Goal: Information Seeking & Learning: Learn about a topic

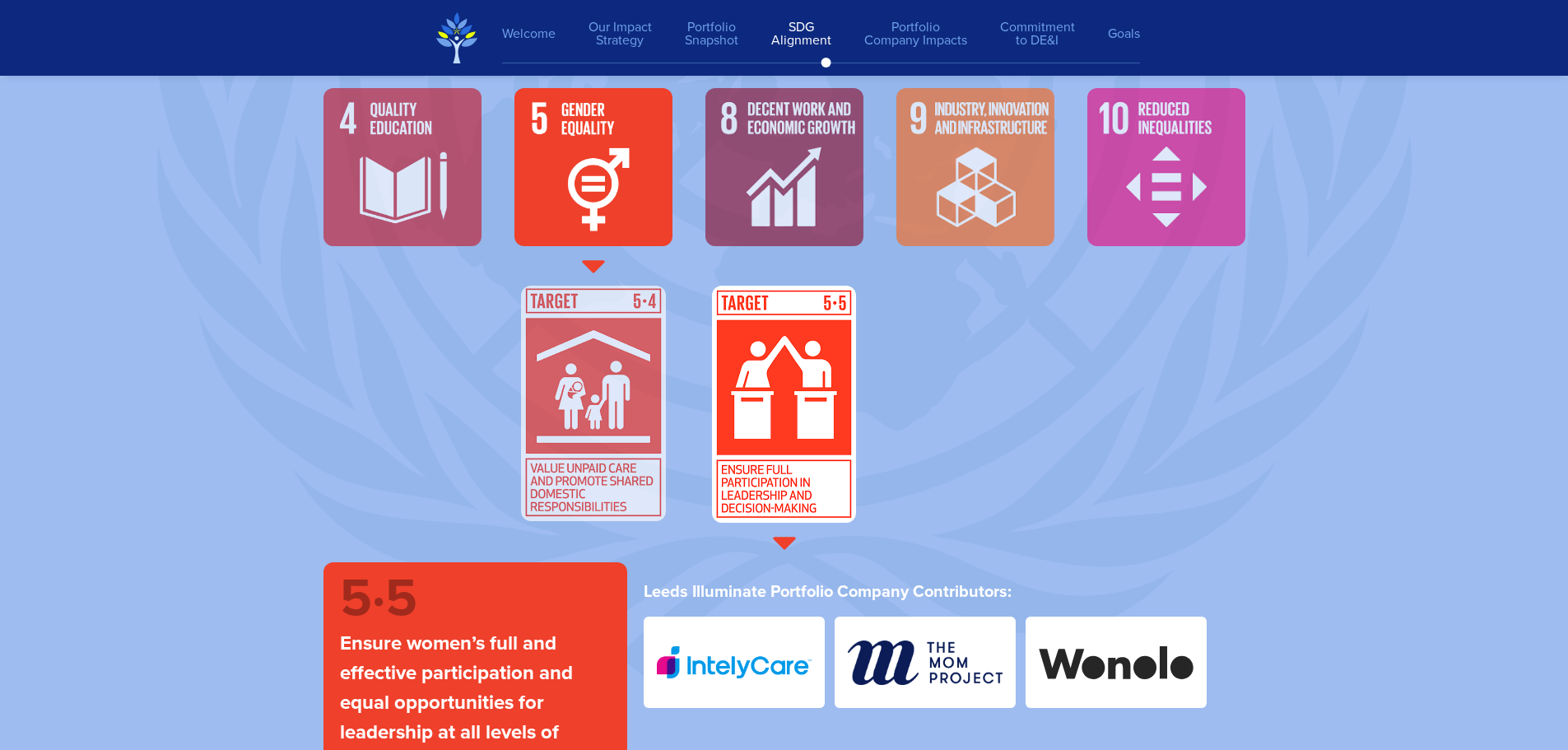
scroll to position [5426, 0]
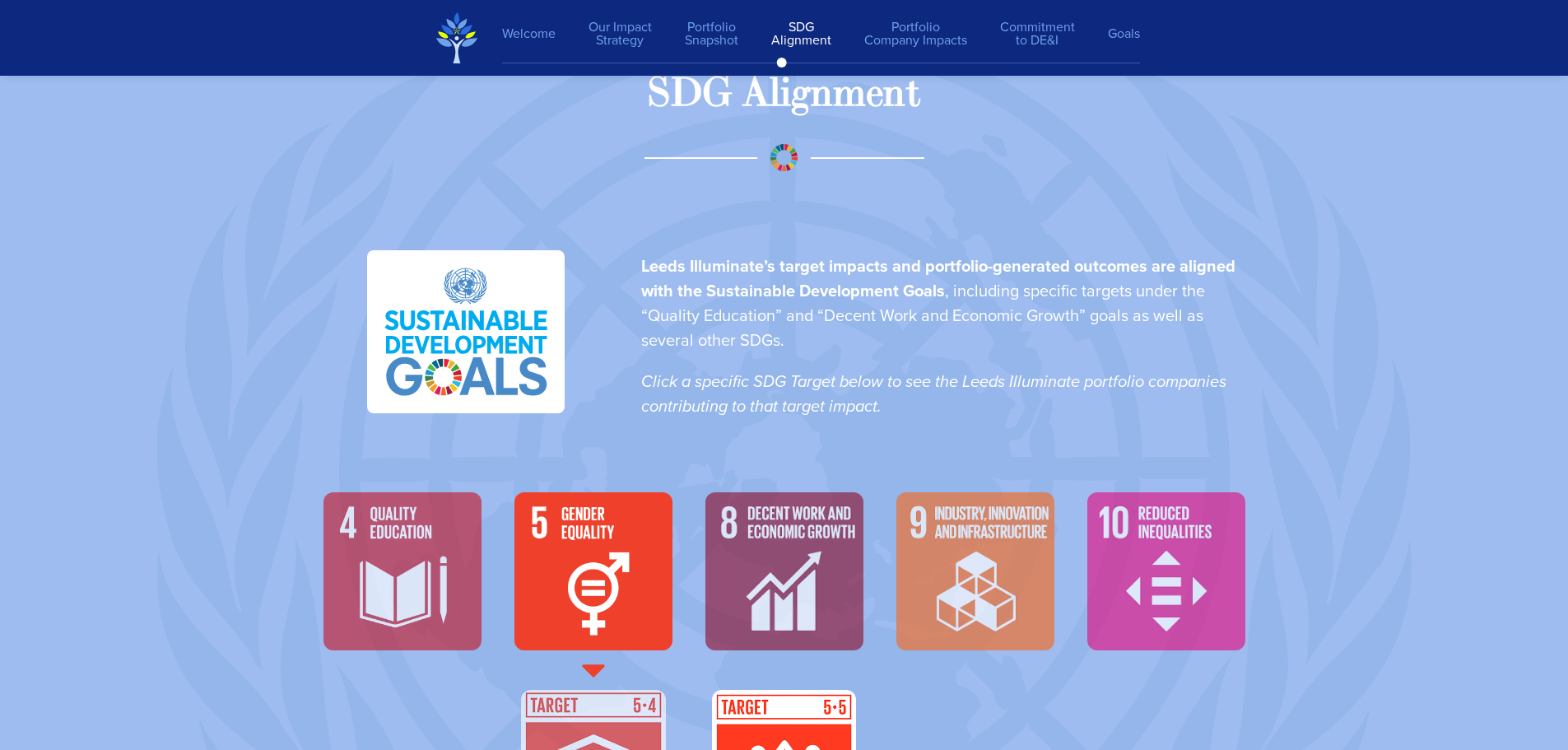
click at [361, 566] on img at bounding box center [402, 570] width 158 height 158
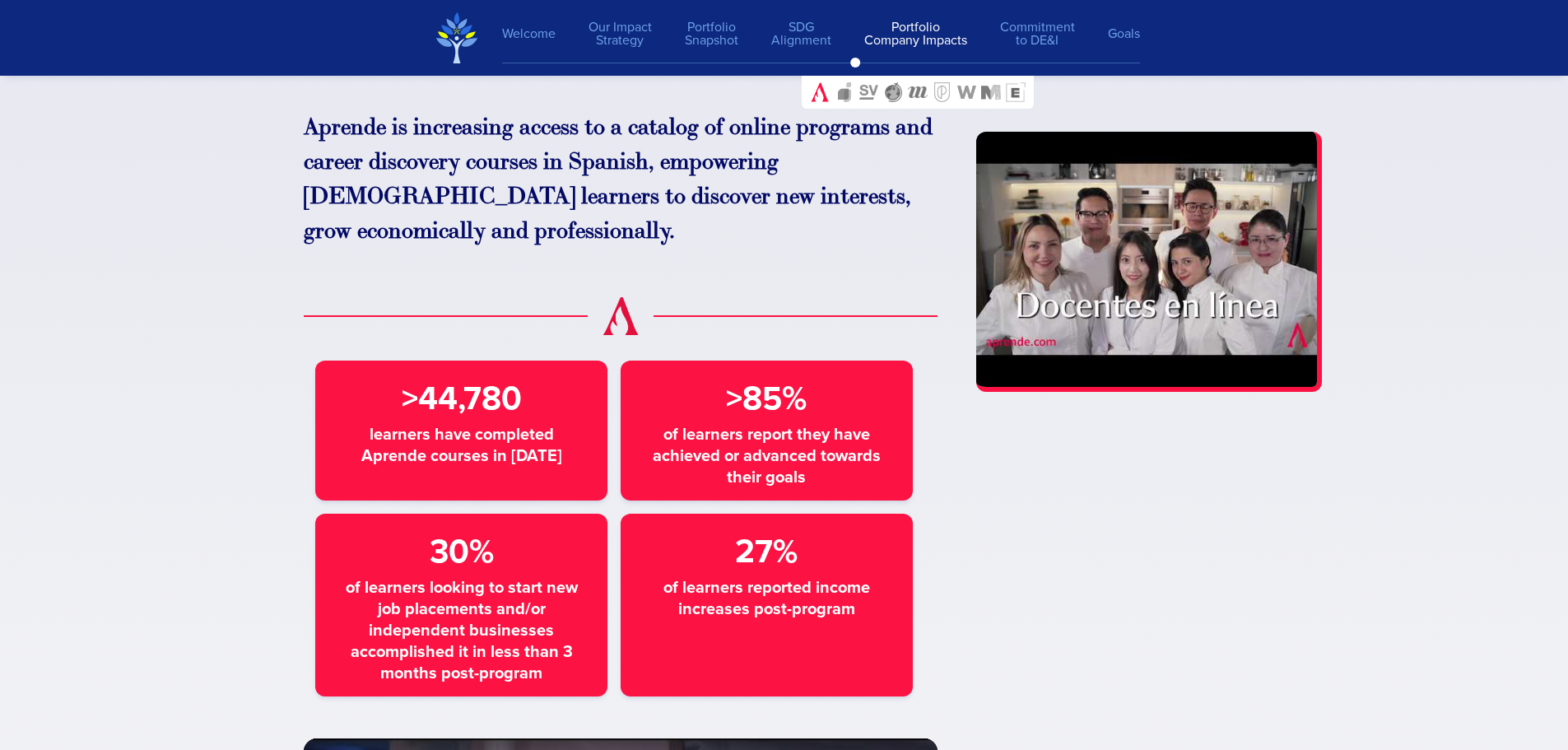
scroll to position [7401, 0]
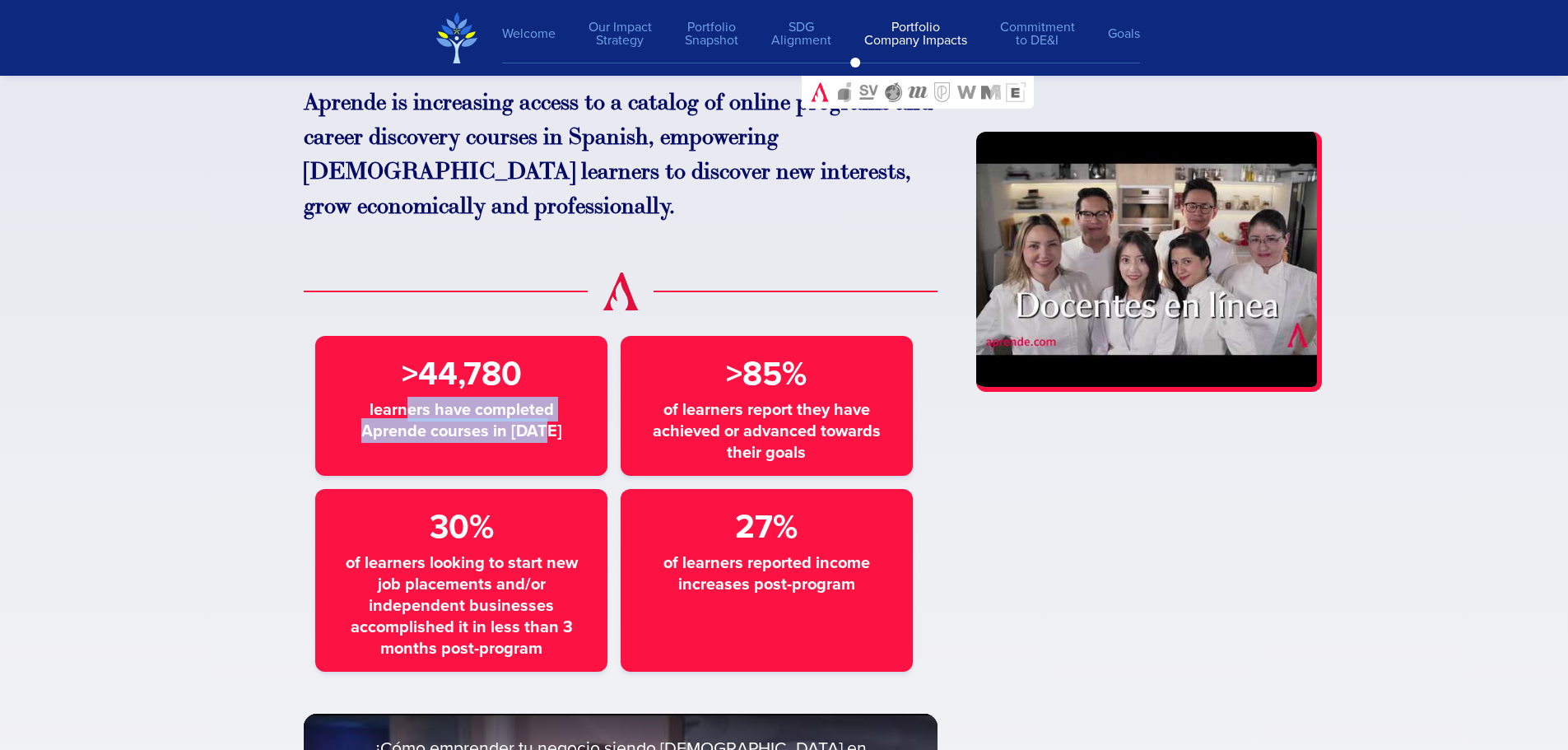
drag, startPoint x: 503, startPoint y: 419, endPoint x: 563, endPoint y: 433, distance: 61.6
click at [563, 433] on span "learners have completed Aprende courses in [DATE]" at bounding box center [462, 419] width 247 height 43
drag, startPoint x: 513, startPoint y: 442, endPoint x: 385, endPoint y: 421, distance: 129.7
click at [385, 421] on span "learners have completed Aprende courses in [DATE]" at bounding box center [462, 419] width 247 height 43
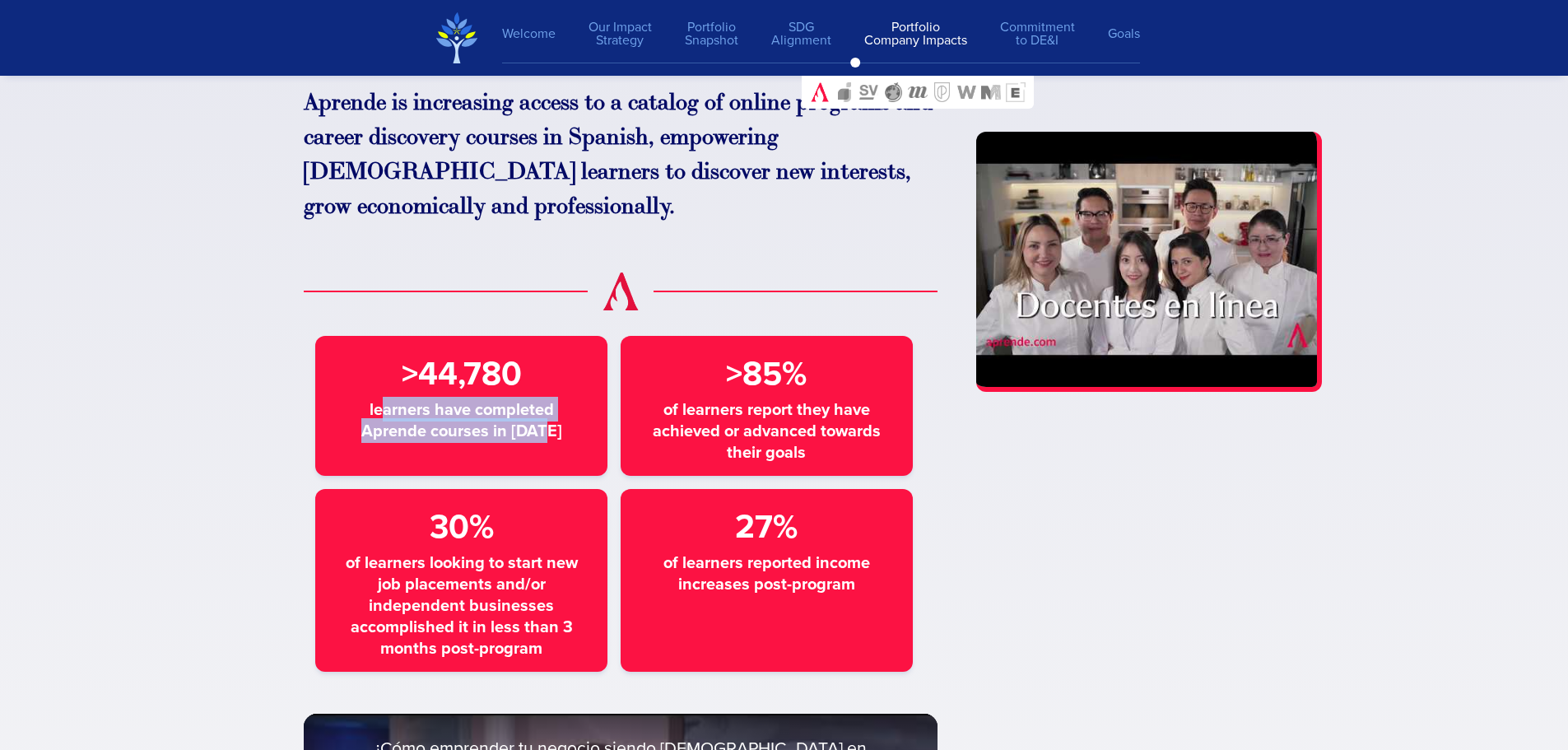
click at [113, 395] on section "Aprende is increasing access to a catalog of online programs and career discove…" at bounding box center [784, 584] width 1568 height 1517
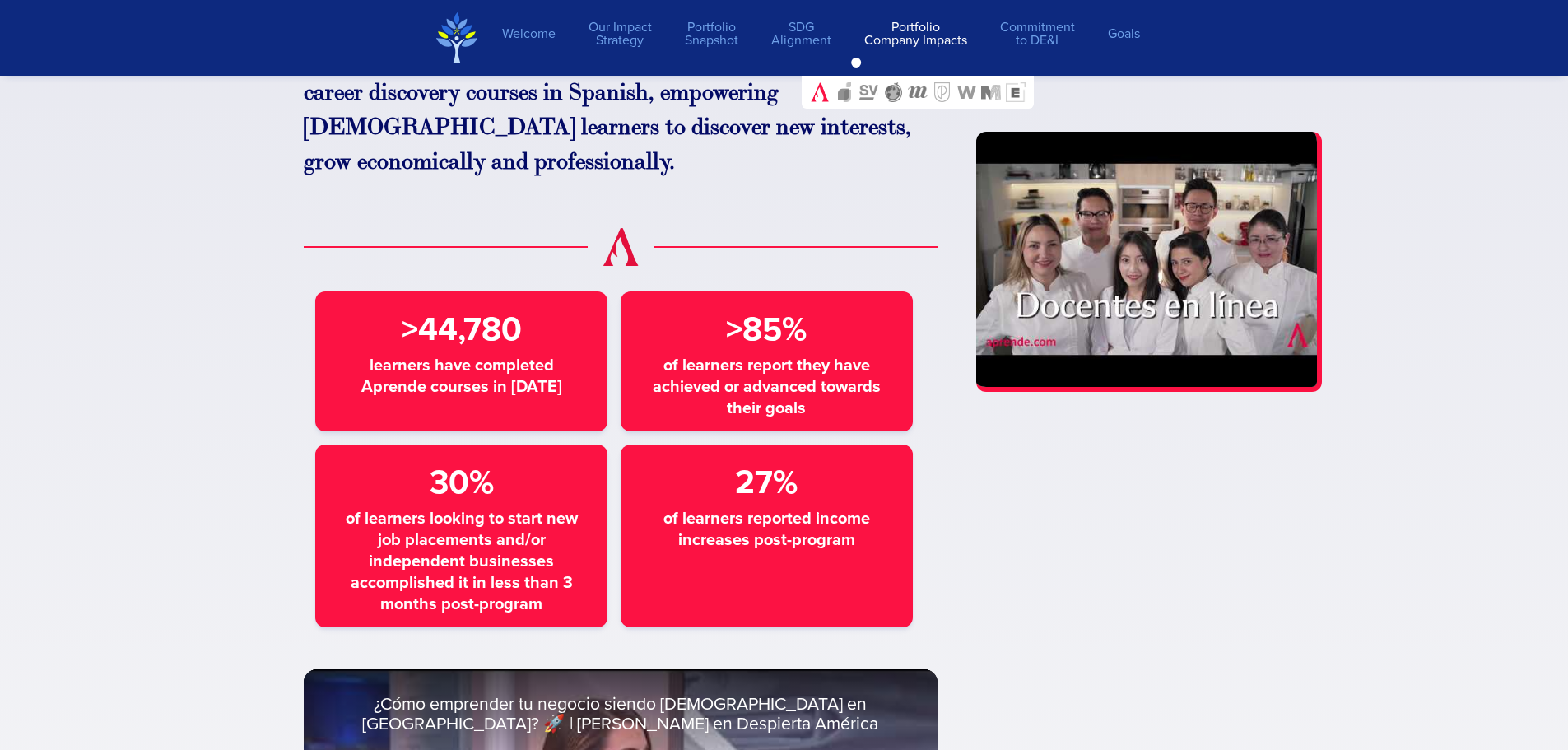
scroll to position [7483, 0]
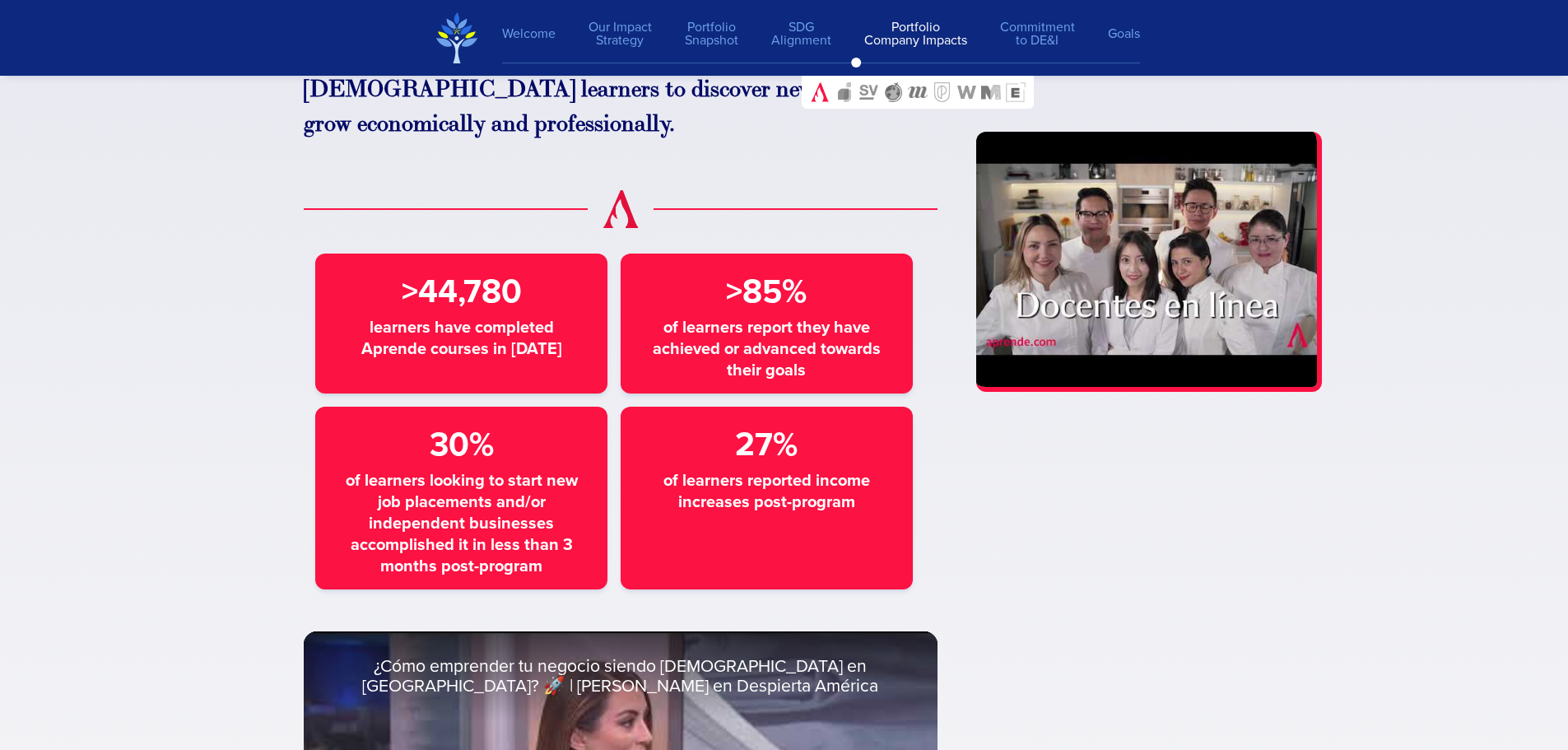
click at [9, 636] on section "Aprende is increasing access to a catalog of online programs and career discove…" at bounding box center [784, 502] width 1568 height 1517
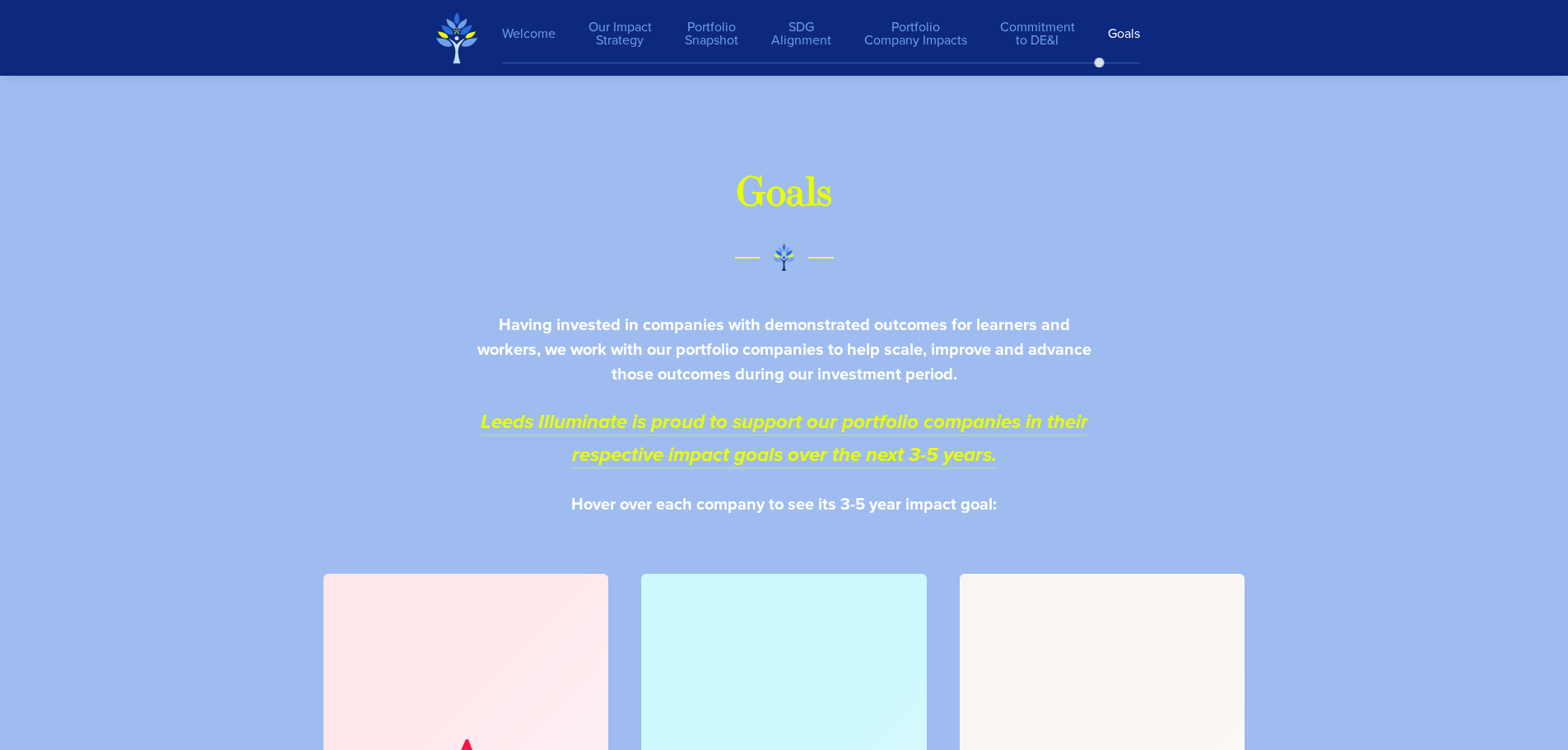
scroll to position [21843, 0]
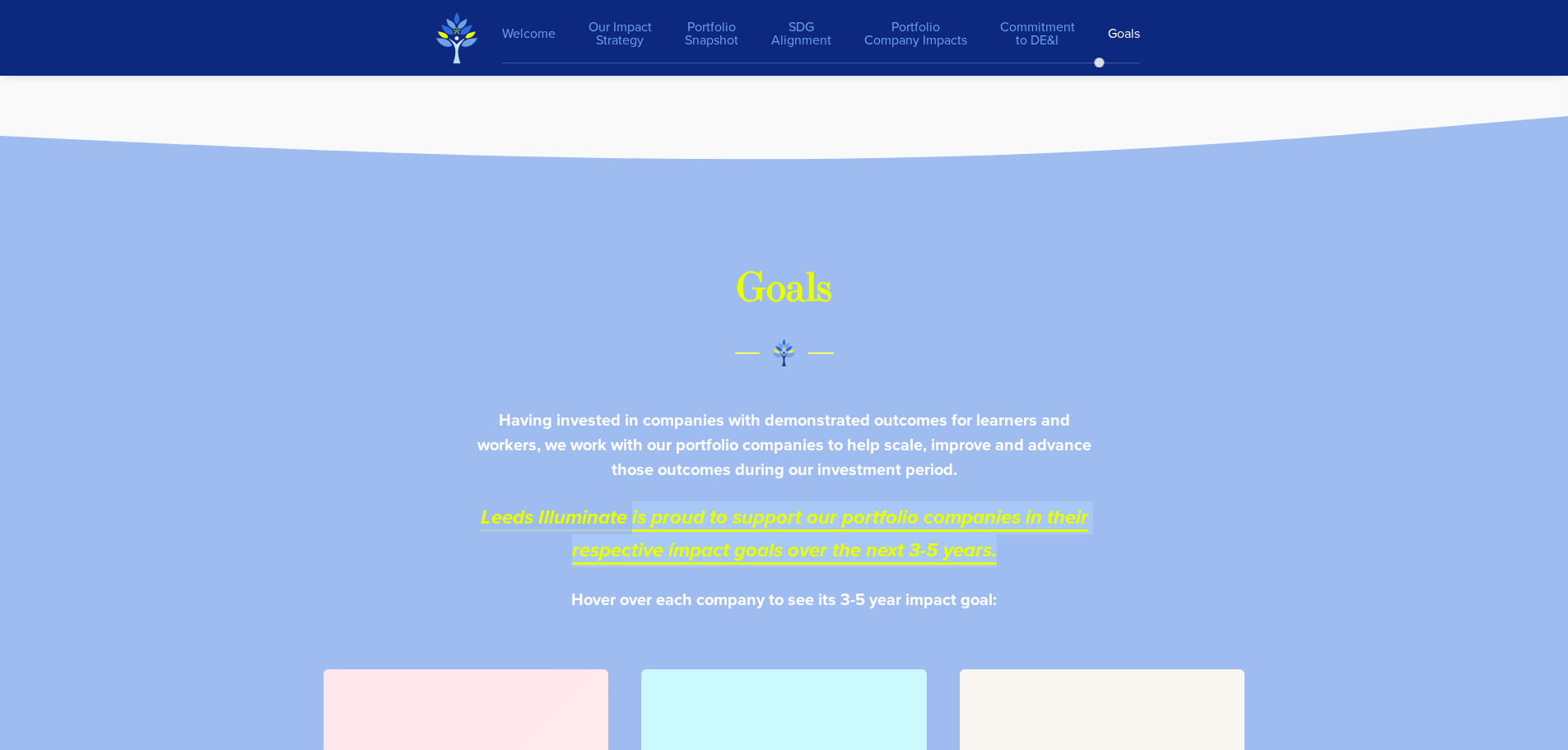
drag, startPoint x: 630, startPoint y: 408, endPoint x: 1052, endPoint y: 435, distance: 422.9
click at [1052, 502] on p "Leeds Illuminate is proud to support our portfolio companies in their respectiv…" at bounding box center [784, 534] width 633 height 66
drag, startPoint x: 1054, startPoint y: 432, endPoint x: 857, endPoint y: 436, distance: 197.0
click at [1053, 502] on p "Leeds Illuminate is proud to support our portfolio companies in their respectiv…" at bounding box center [784, 534] width 633 height 66
click at [666, 502] on em "Leeds Illuminate is proud to support our portfolio companies in their respectiv…" at bounding box center [784, 532] width 608 height 62
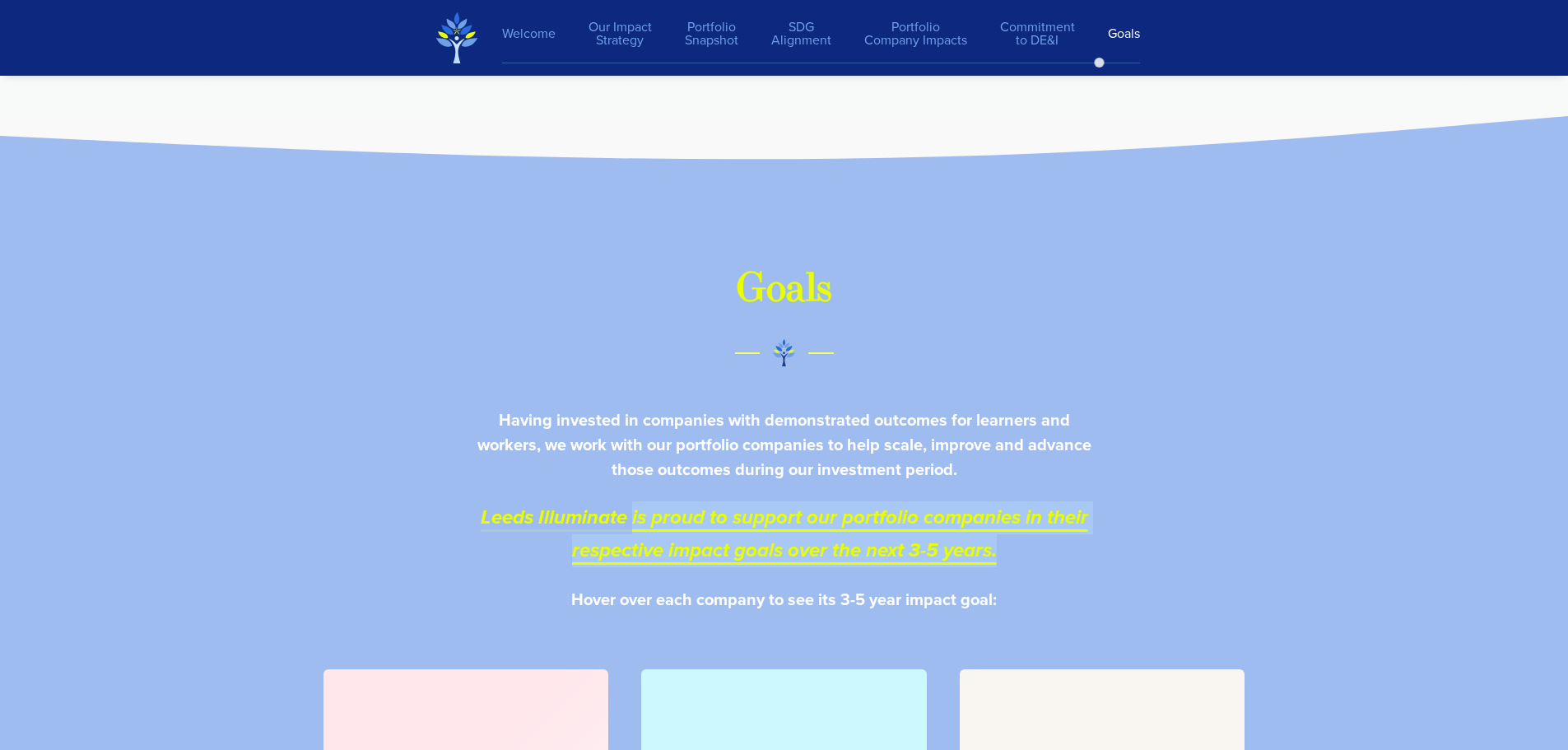
click at [721, 502] on em "Leeds Illuminate is proud to support our portfolio companies in their respectiv…" at bounding box center [784, 532] width 608 height 62
click at [919, 502] on em "Leeds Illuminate is proud to support our portfolio companies in their respectiv…" at bounding box center [784, 532] width 608 height 62
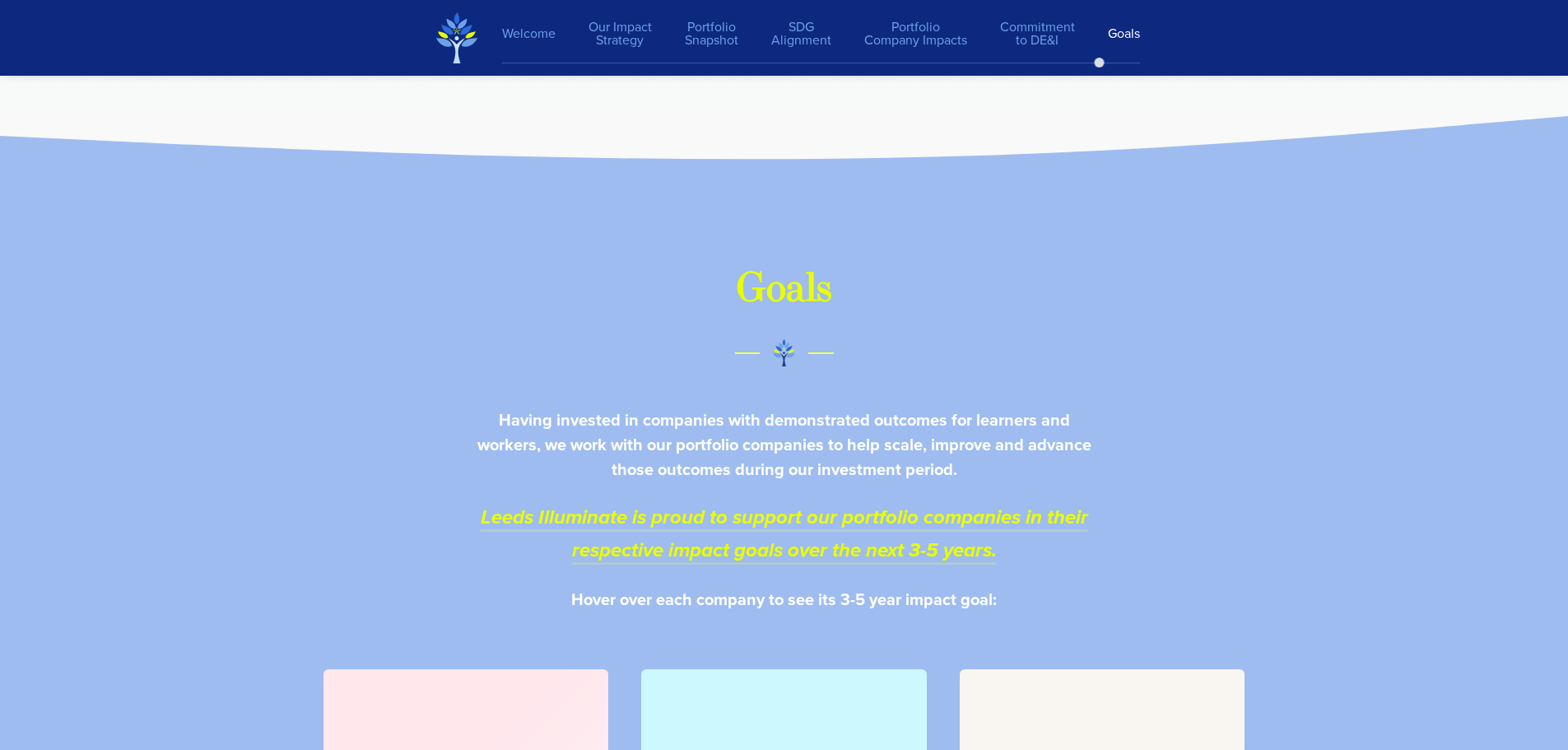
click at [690, 587] on p "Hover over each company to see its 3-5 year impact goal:" at bounding box center [784, 599] width 633 height 25
drag, startPoint x: 607, startPoint y: 488, endPoint x: 1079, endPoint y: 485, distance: 472.0
click at [1079, 587] on p "Hover over each company to see its 3-5 year impact goal:" at bounding box center [784, 599] width 633 height 25
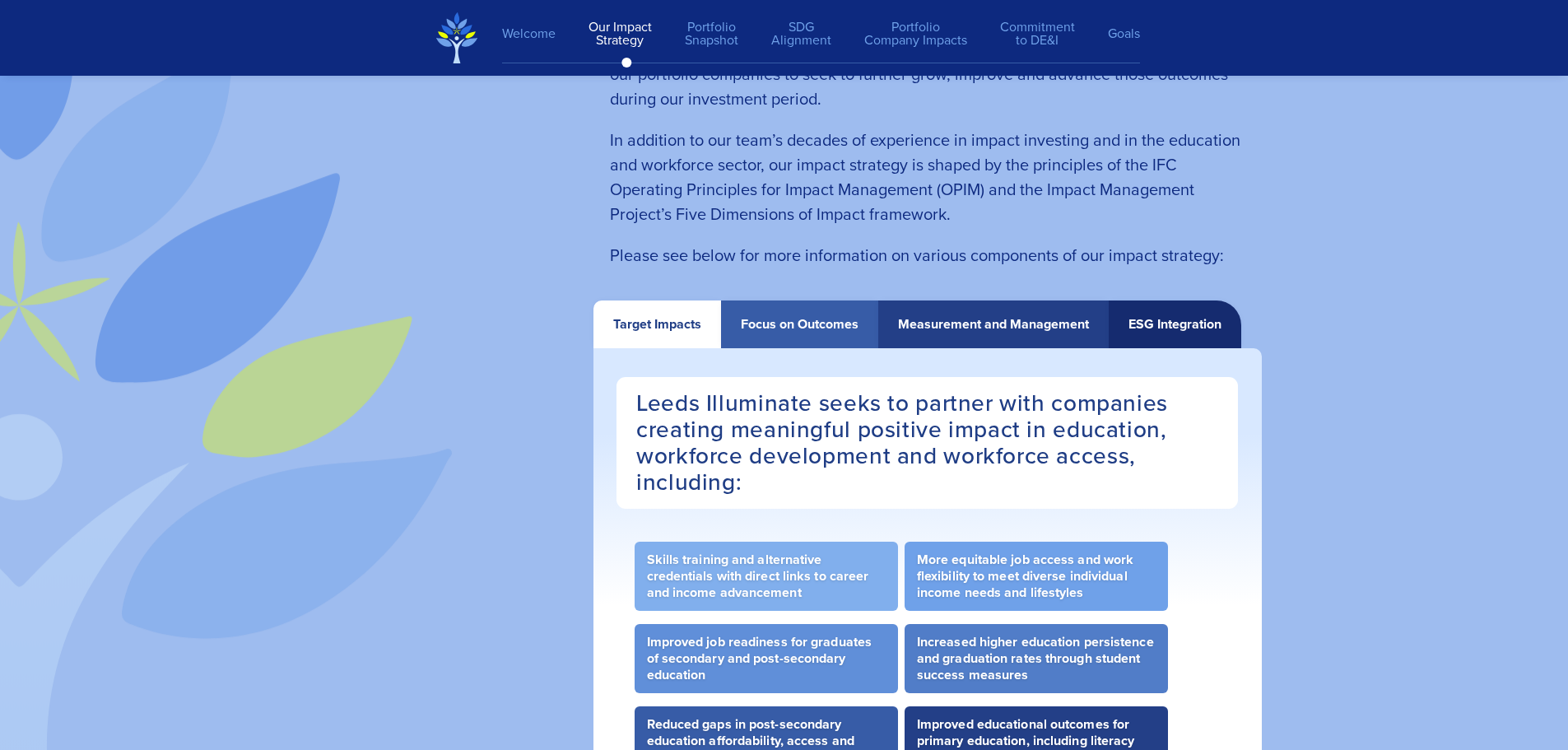
scroll to position [2999, 0]
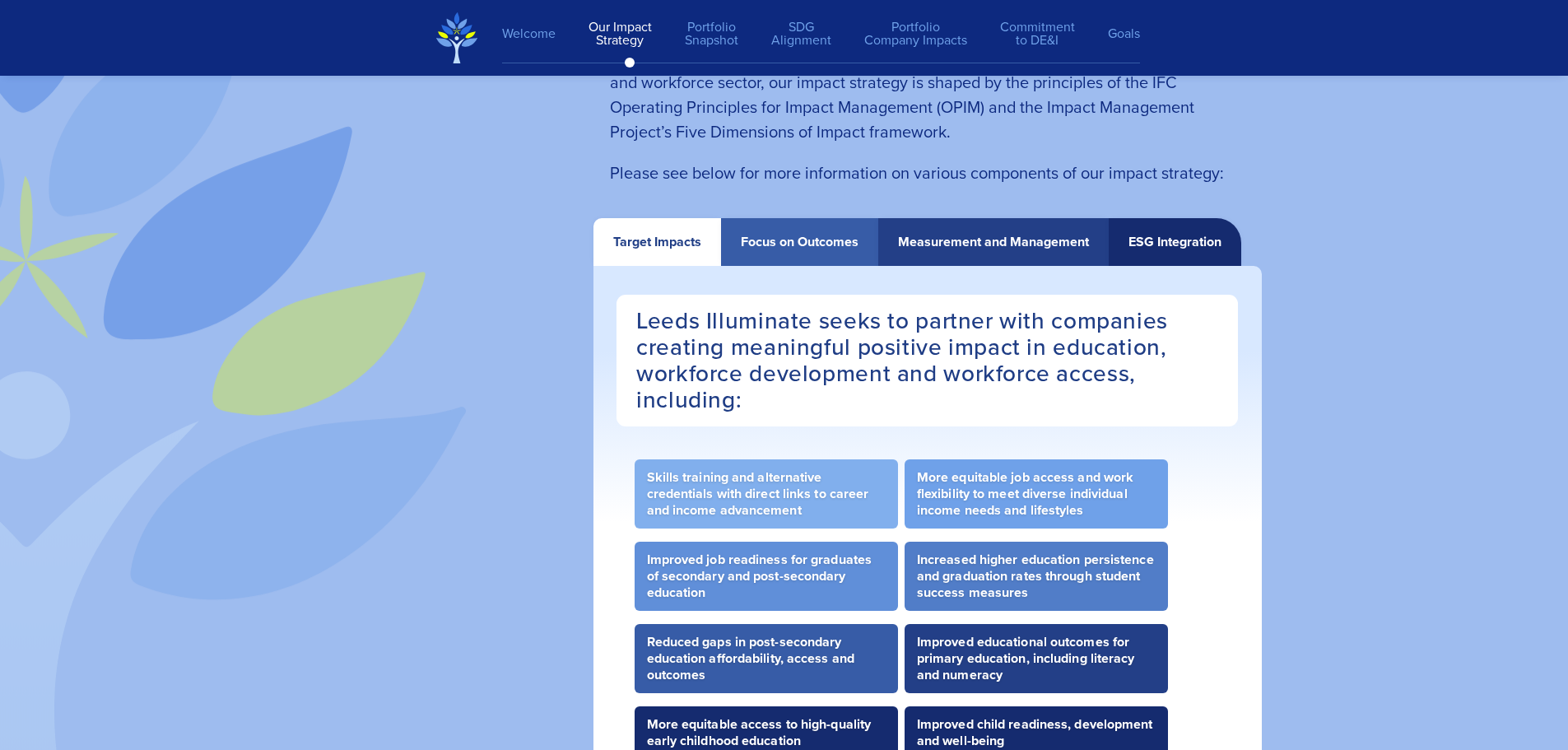
click at [745, 249] on div "Focus on Outcomes" at bounding box center [799, 242] width 118 height 15
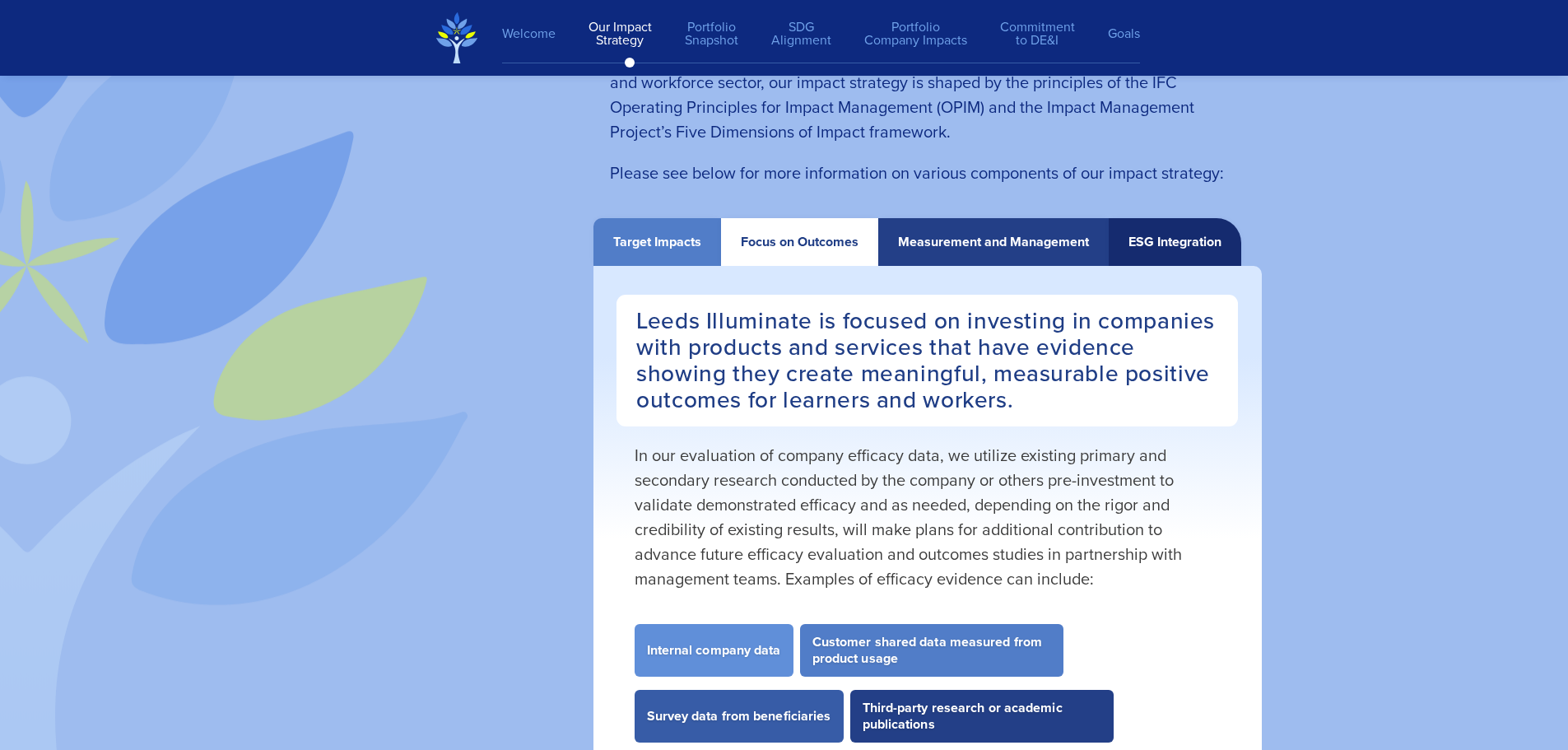
click at [938, 243] on div "Measurement and Management" at bounding box center [994, 242] width 191 height 15
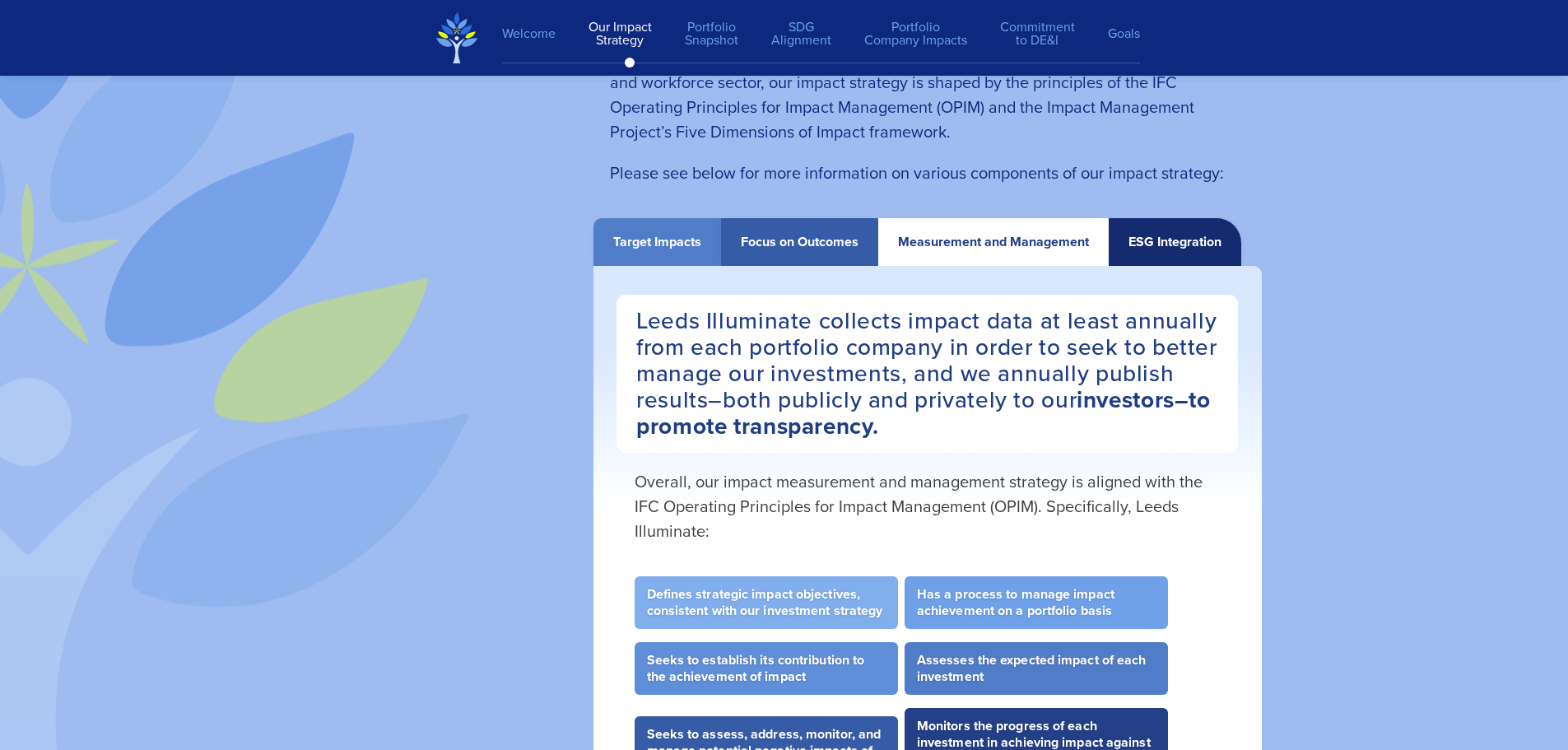
click at [1131, 239] on div "ESG Integration" at bounding box center [1174, 242] width 93 height 15
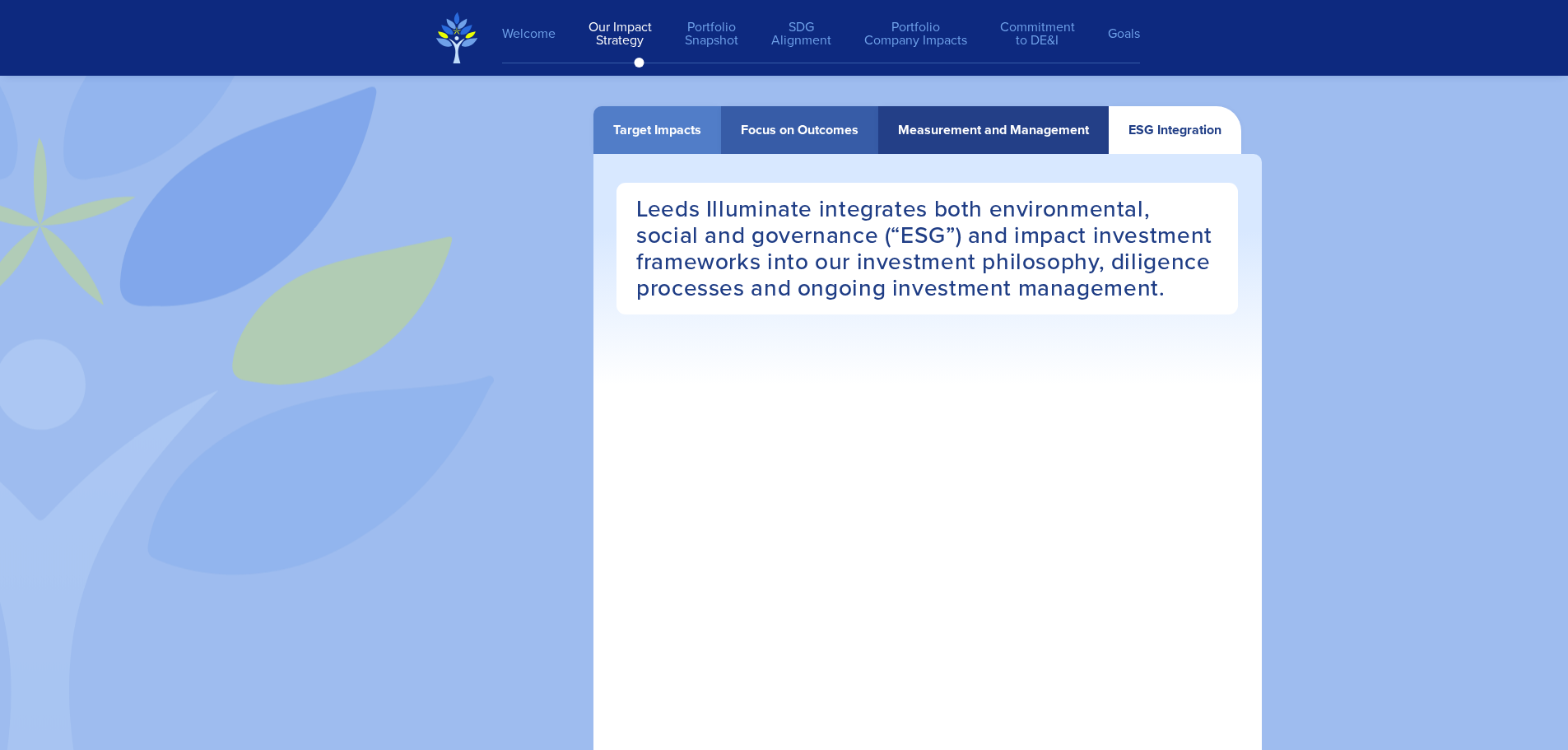
scroll to position [3081, 0]
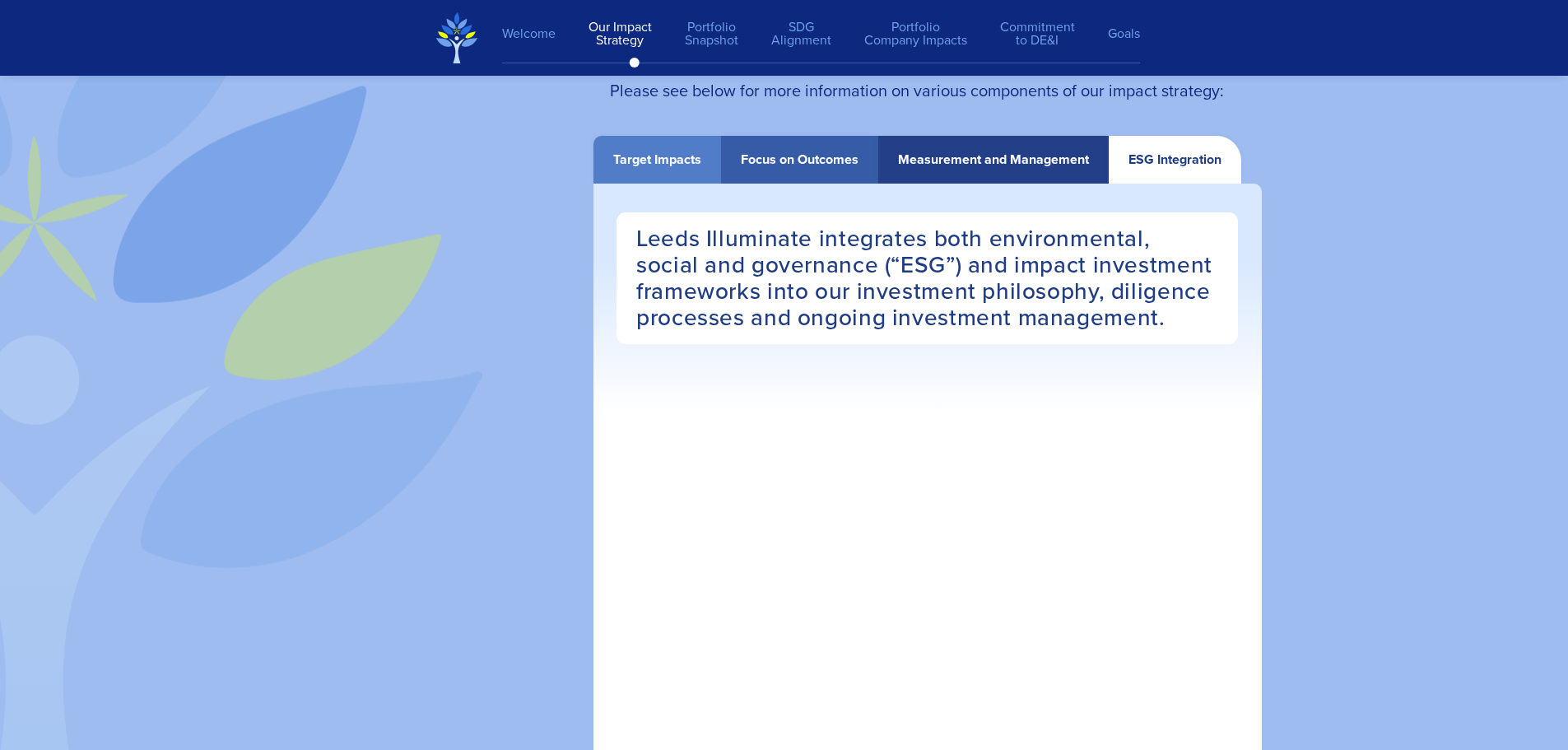
click at [1026, 151] on div "Measurement and Management" at bounding box center [993, 160] width 230 height 48
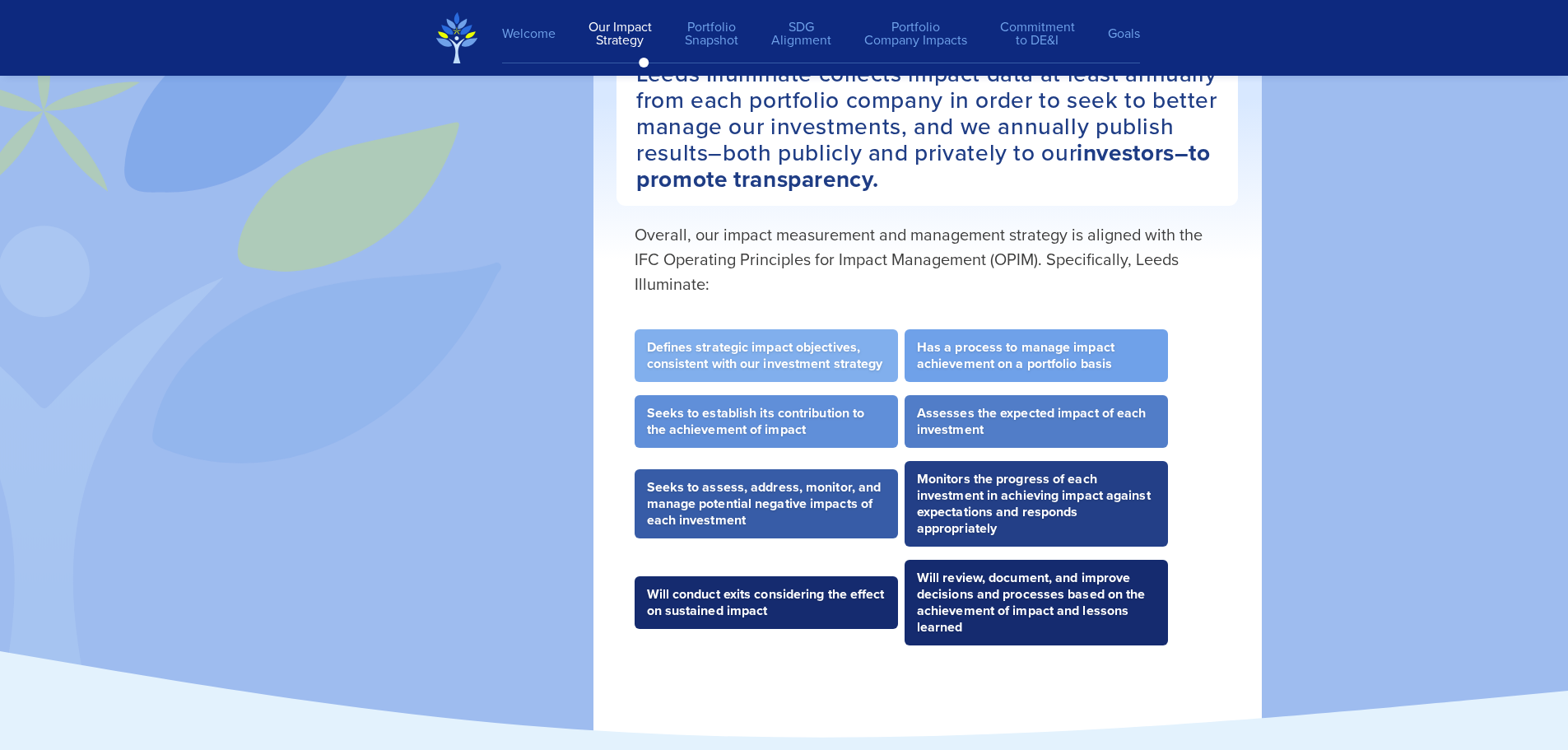
click at [834, 361] on li "Defines strategic impact objectives, consistent with our investment strategy" at bounding box center [766, 355] width 264 height 53
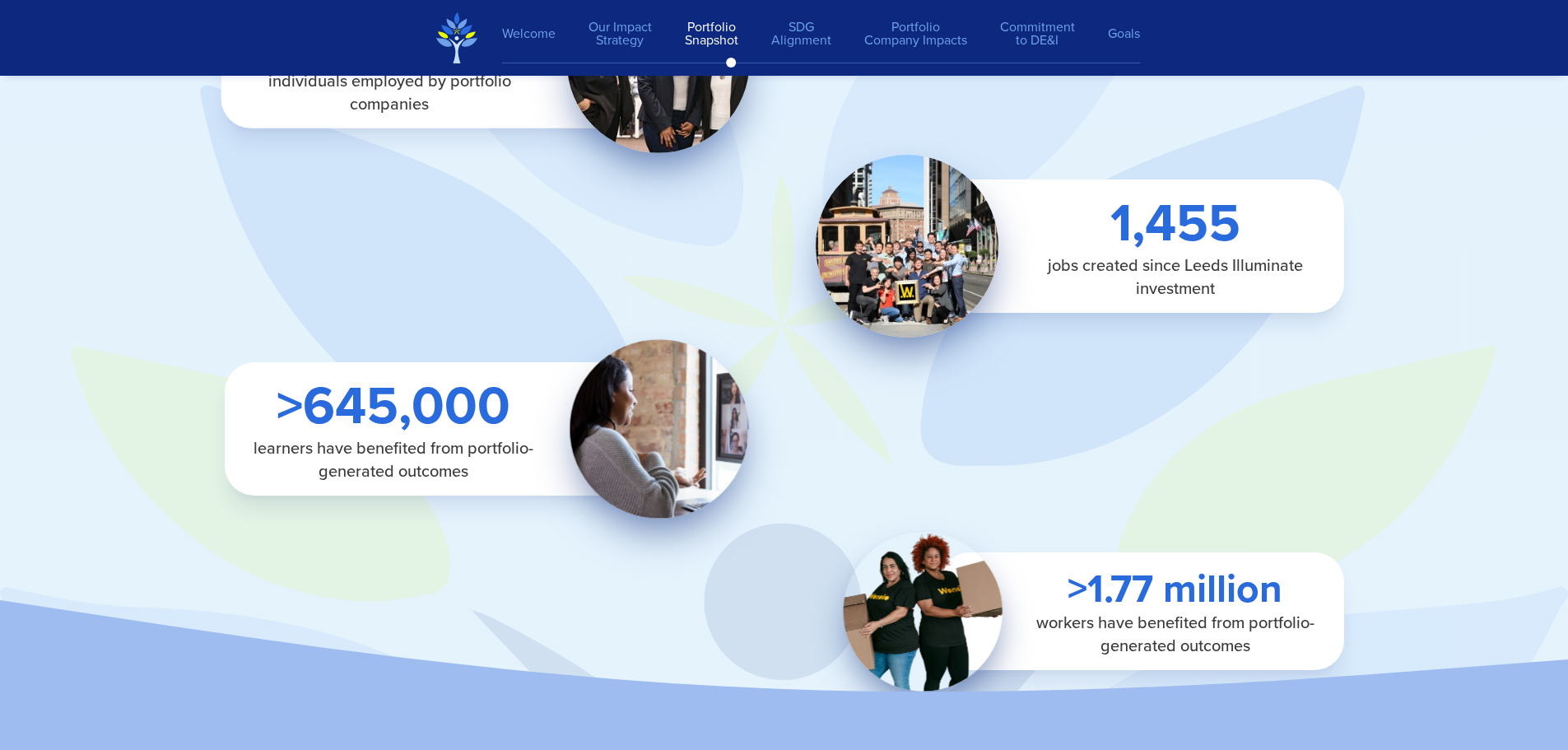
scroll to position [4645, 0]
